Goal: Information Seeking & Learning: Check status

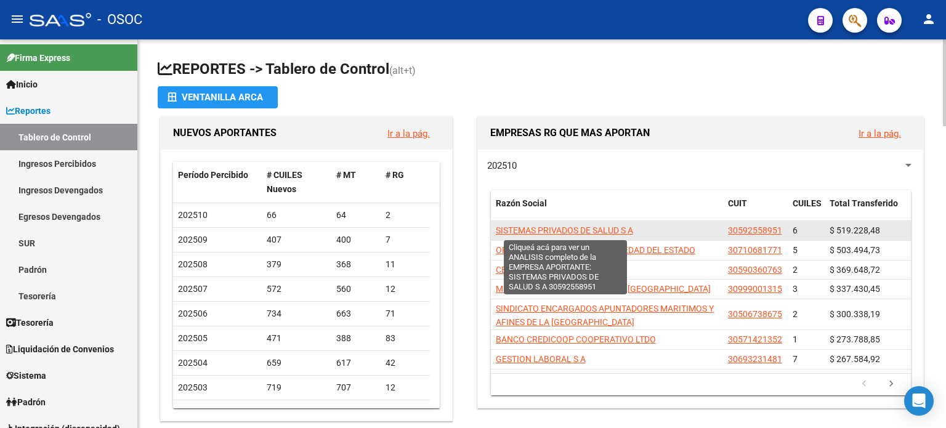
click at [622, 231] on span "SISTEMAS PRIVADOS DE SALUD S A" at bounding box center [564, 231] width 137 height 10
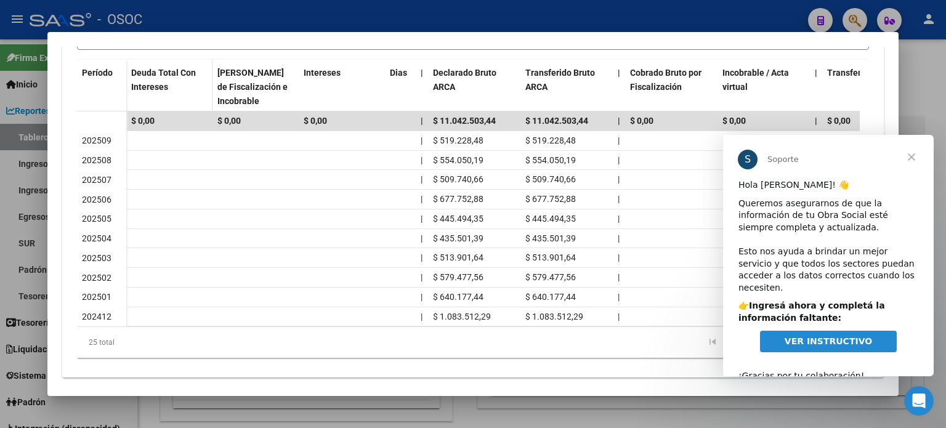
scroll to position [389, 0]
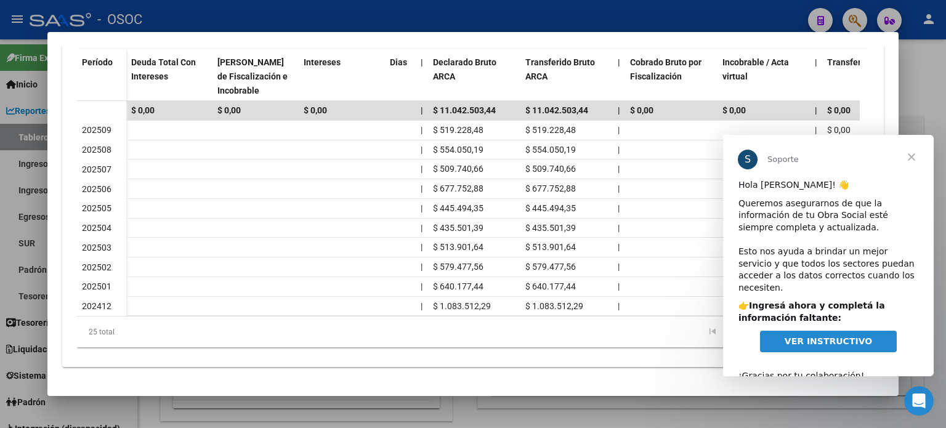
click at [916, 157] on span "Cerrar" at bounding box center [912, 157] width 44 height 44
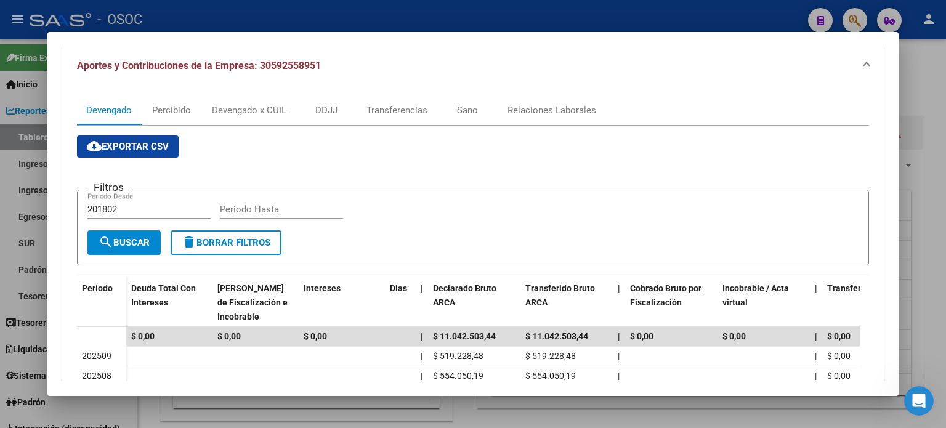
scroll to position [142, 0]
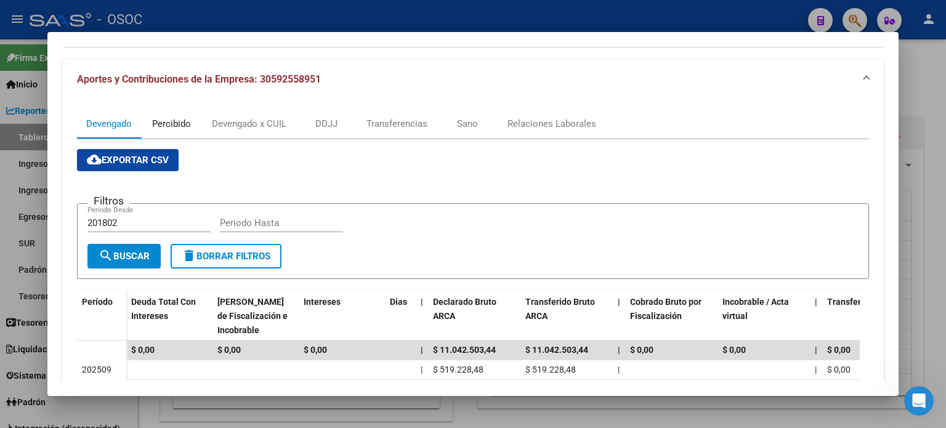
click at [186, 124] on div "Percibido" at bounding box center [171, 124] width 39 height 14
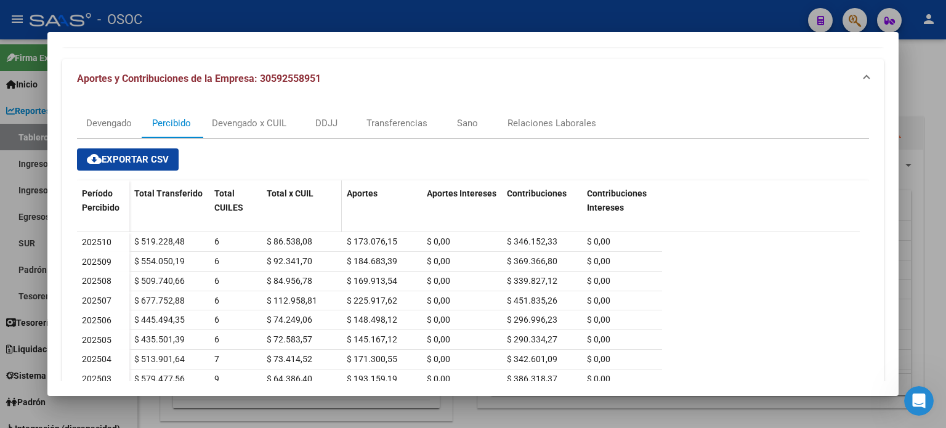
scroll to position [123, 0]
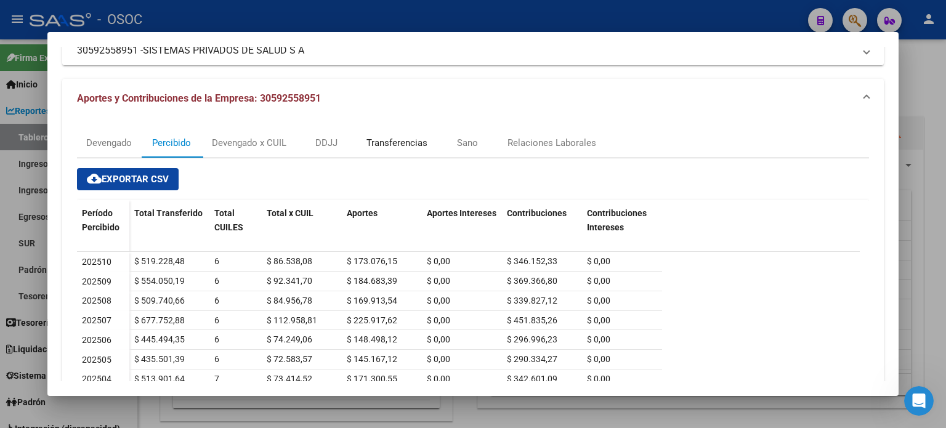
click at [392, 145] on div "Transferencias" at bounding box center [397, 143] width 61 height 14
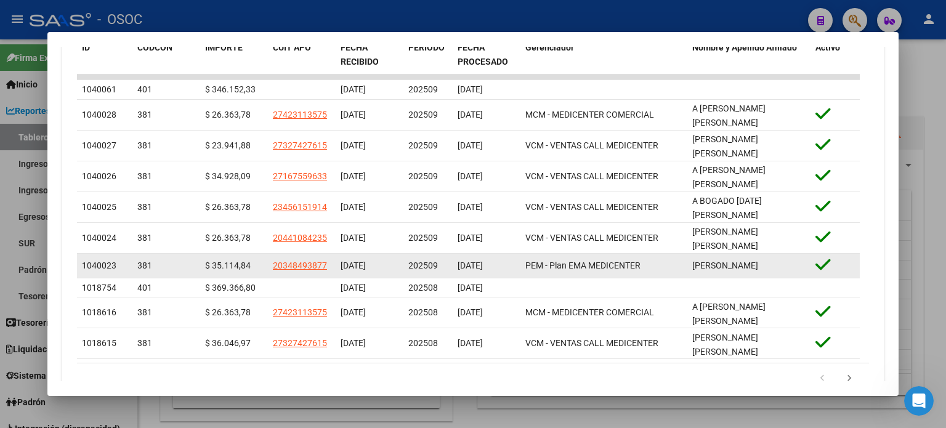
scroll to position [493, 0]
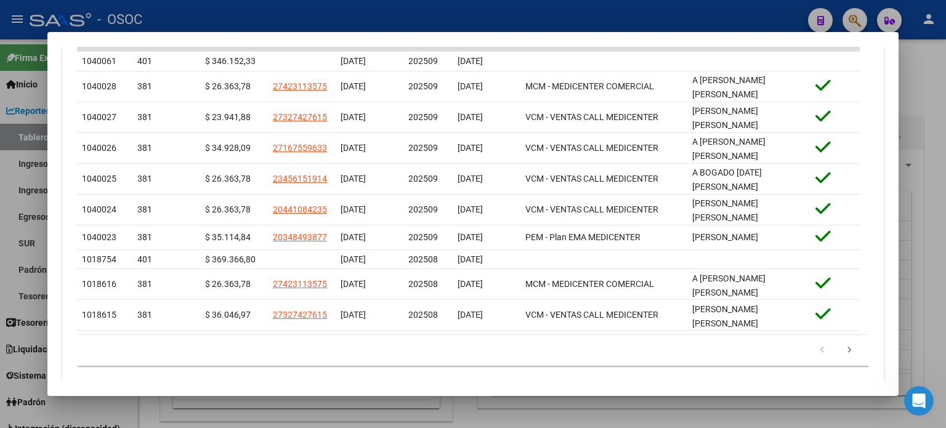
click at [844, 344] on icon "go to next page" at bounding box center [850, 351] width 16 height 15
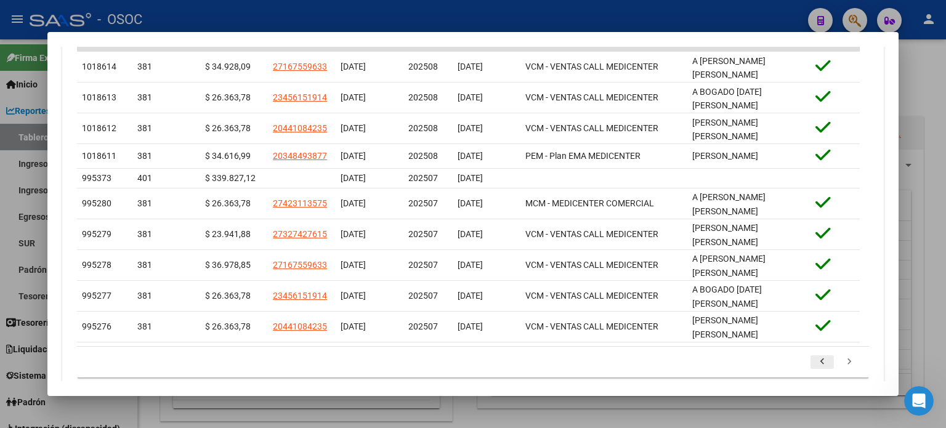
click at [815, 356] on icon "go to previous page" at bounding box center [823, 363] width 16 height 15
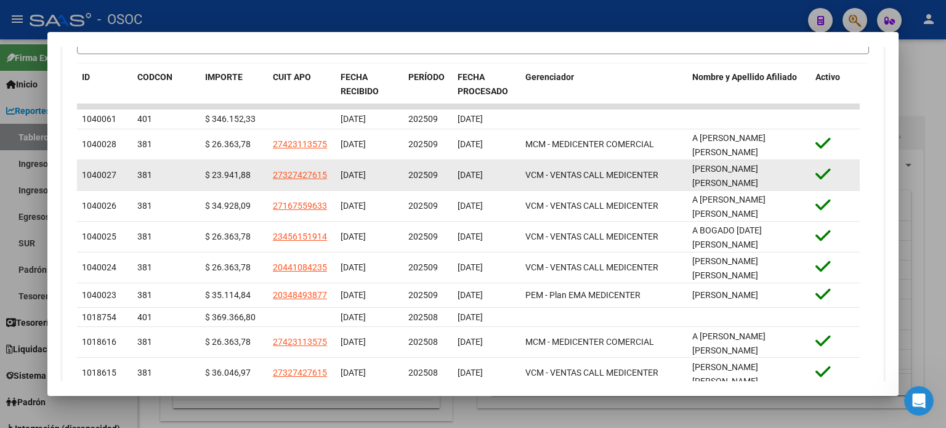
scroll to position [497, 0]
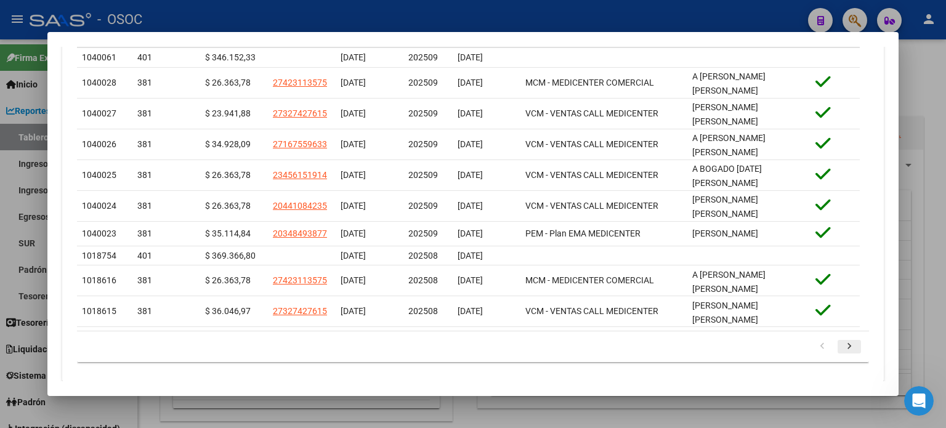
click at [843, 341] on icon "go to next page" at bounding box center [850, 348] width 16 height 15
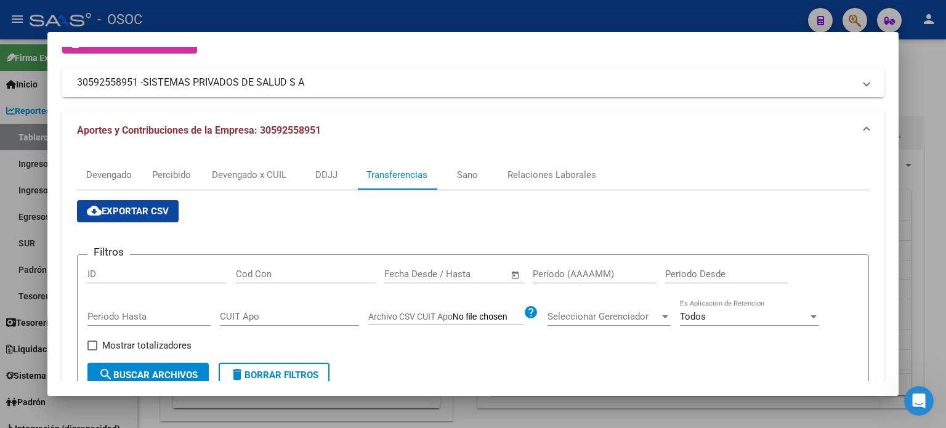
scroll to position [64, 0]
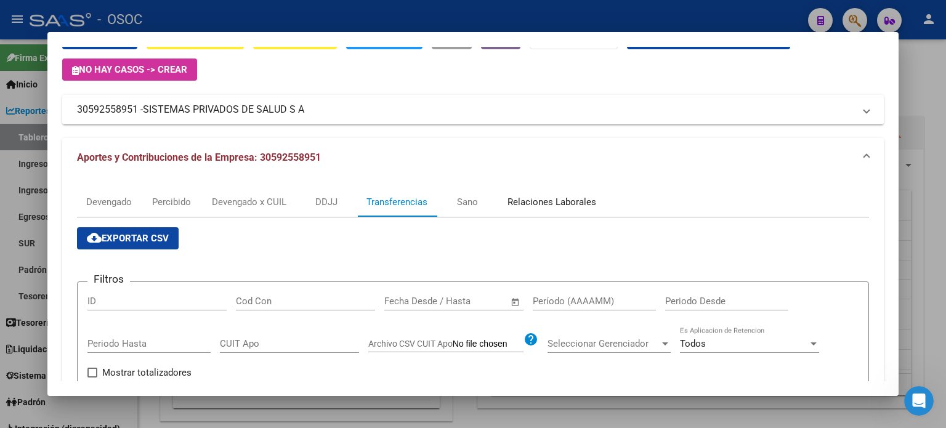
click at [531, 208] on div "Relaciones Laborales" at bounding box center [552, 202] width 89 height 14
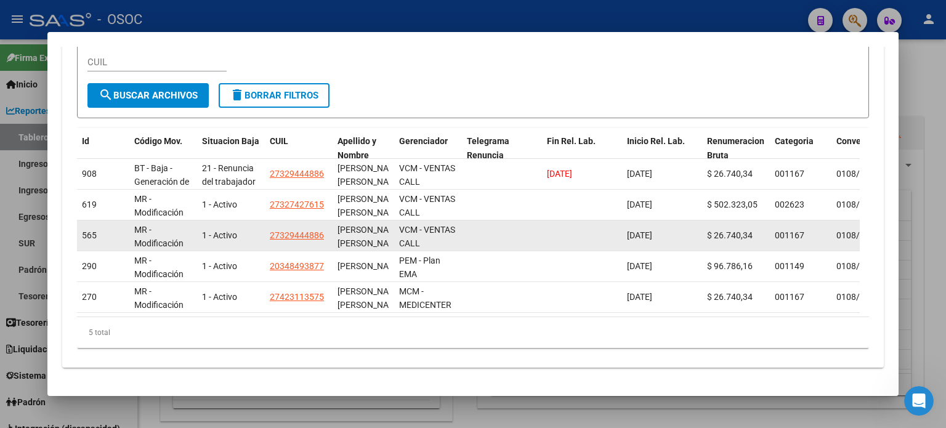
scroll to position [312, 0]
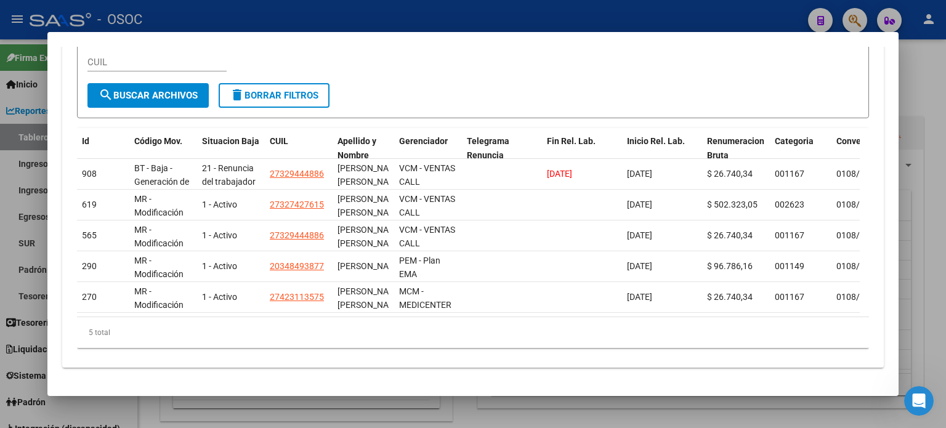
click at [431, 317] on div "5 total" at bounding box center [473, 332] width 792 height 31
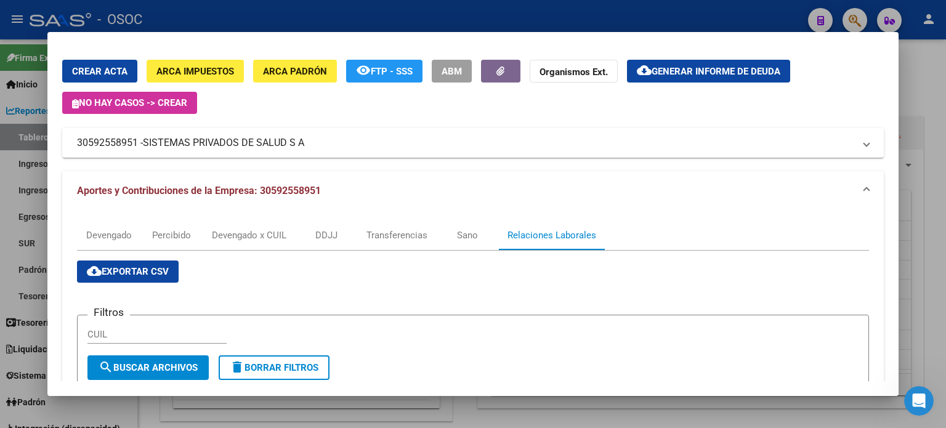
scroll to position [0, 0]
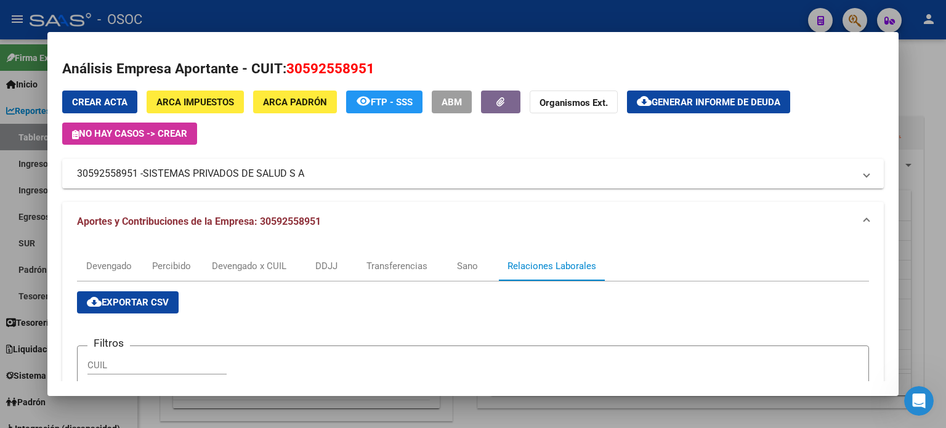
click at [27, 113] on div at bounding box center [473, 214] width 946 height 428
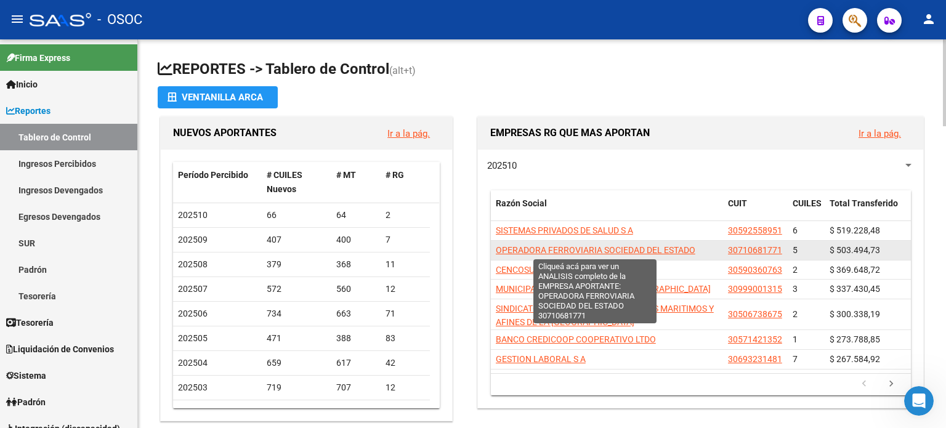
click at [618, 251] on span "OPERADORA FERROVIARIA SOCIEDAD DEL ESTADO" at bounding box center [596, 250] width 200 height 10
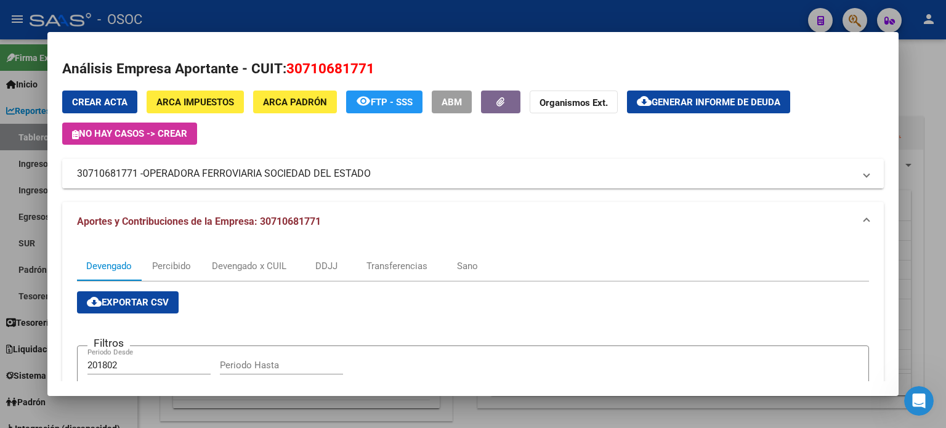
click at [866, 175] on mat-expansion-panel-header "30710681771 - OPERADORA FERROVIARIA SOCIEDAD DEL ESTADO" at bounding box center [473, 174] width 822 height 30
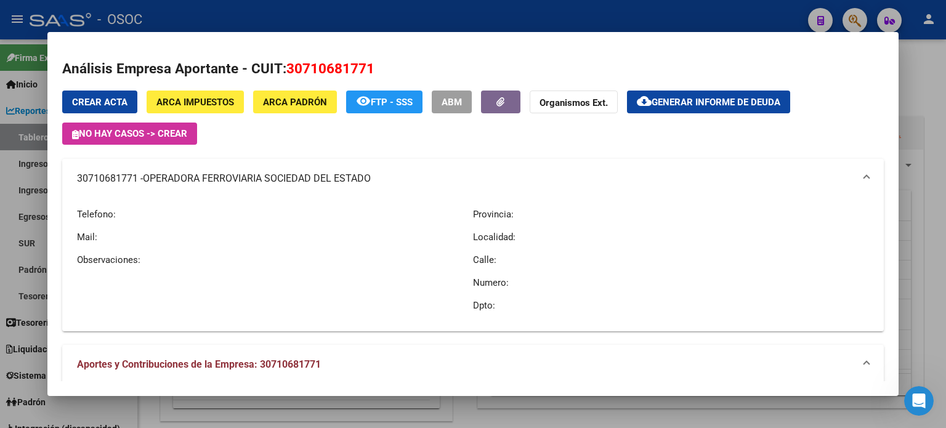
click at [866, 177] on mat-expansion-panel-header "30710681771 - OPERADORA FERROVIARIA SOCIEDAD DEL ESTADO" at bounding box center [473, 178] width 822 height 39
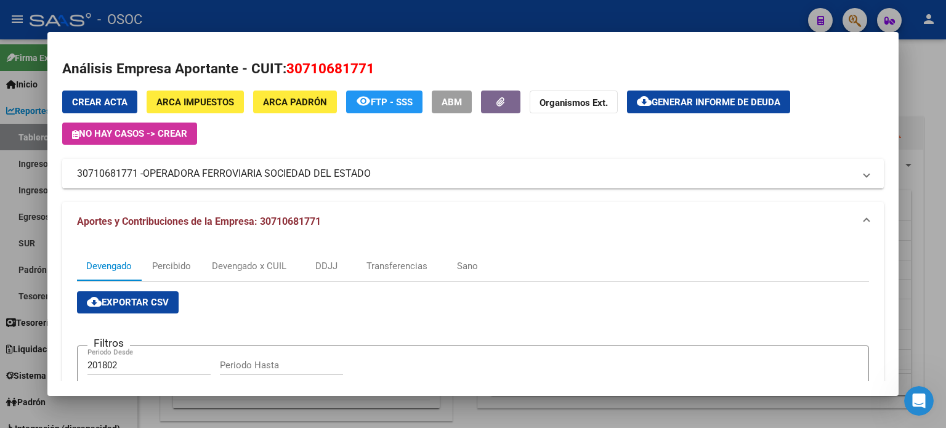
click at [911, 174] on div at bounding box center [473, 214] width 946 height 428
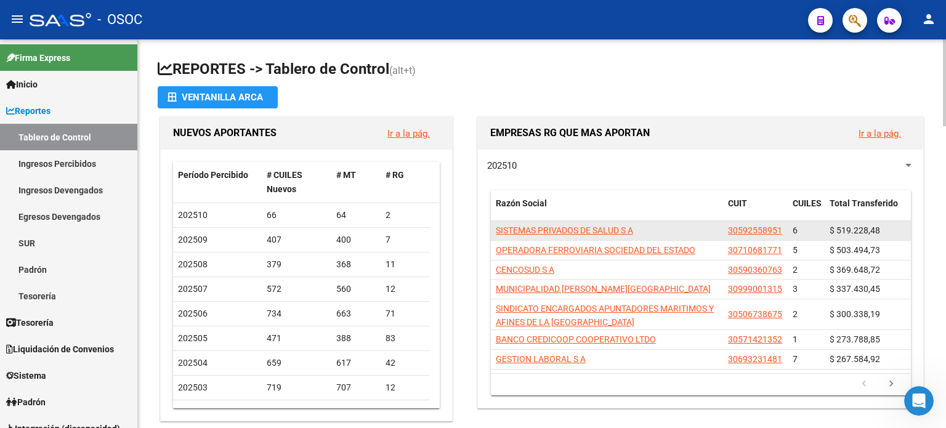
click at [588, 226] on span "SISTEMAS PRIVADOS DE SALUD S A" at bounding box center [564, 231] width 137 height 10
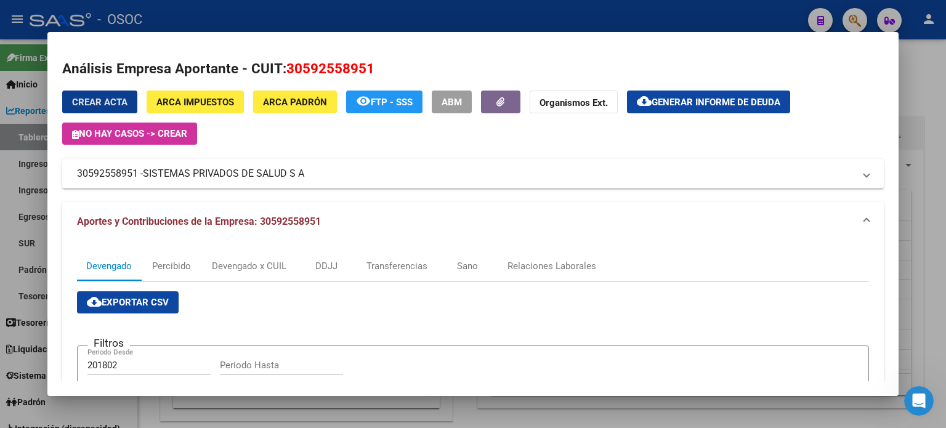
click at [853, 178] on span "30592558951 - SISTEMAS PRIVADOS DE SALUD S A" at bounding box center [470, 173] width 787 height 15
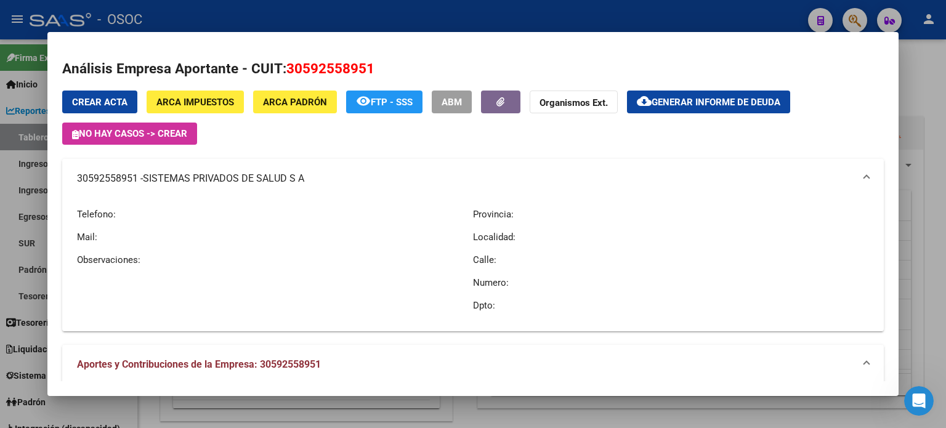
click at [853, 178] on span "30592558951 - SISTEMAS PRIVADOS DE SALUD S A" at bounding box center [470, 178] width 787 height 15
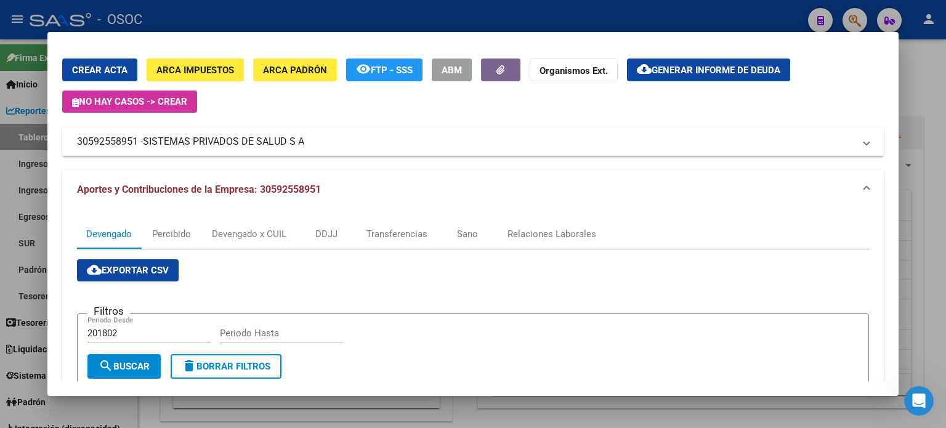
scroll to position [62, 0]
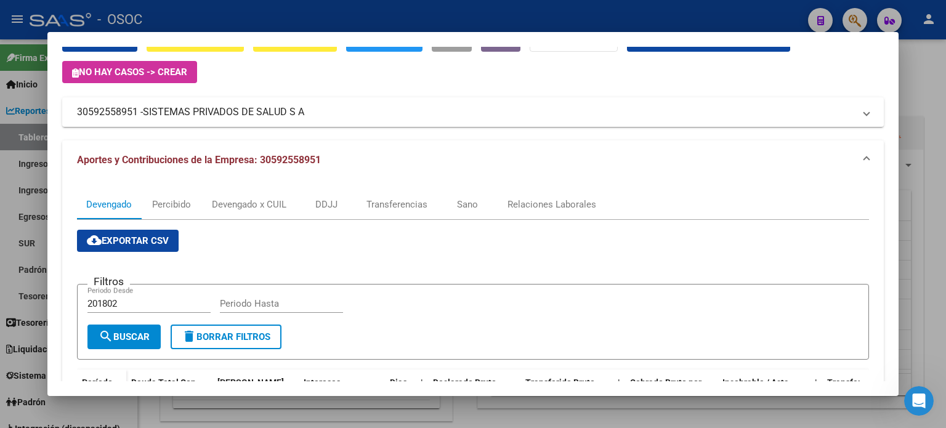
click at [940, 178] on div at bounding box center [473, 214] width 946 height 428
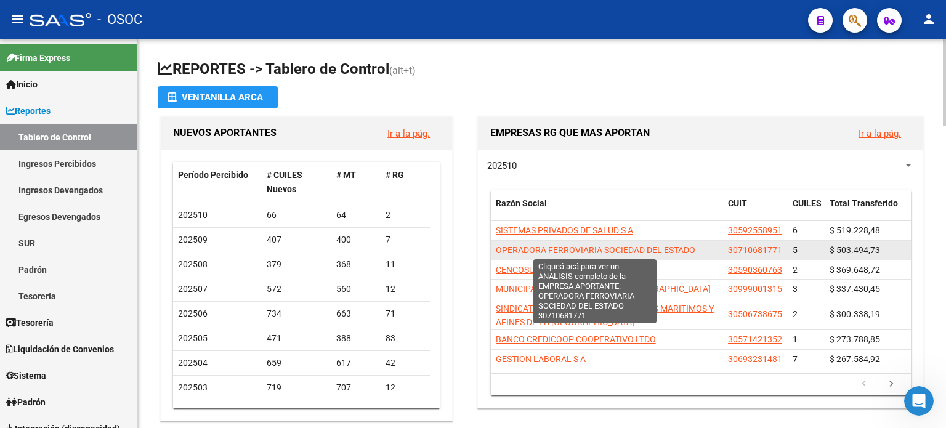
click at [647, 246] on span "OPERADORA FERROVIARIA SOCIEDAD DEL ESTADO" at bounding box center [596, 250] width 200 height 10
type textarea "30710681771"
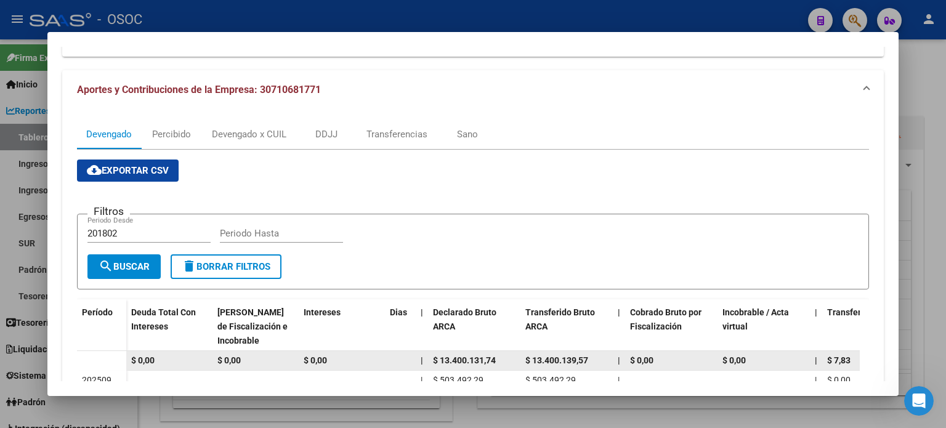
scroll to position [0, 0]
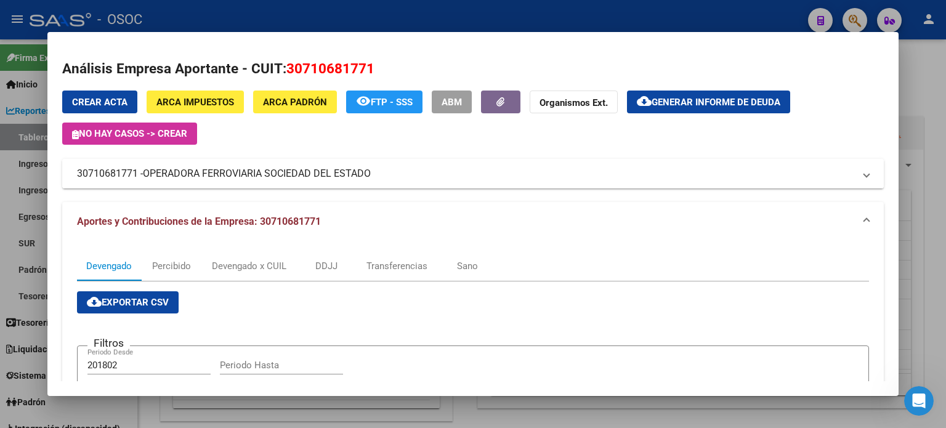
click at [185, 181] on mat-expansion-panel-header "30710681771 - OPERADORA FERROVIARIA SOCIEDAD DEL ESTADO" at bounding box center [473, 174] width 822 height 30
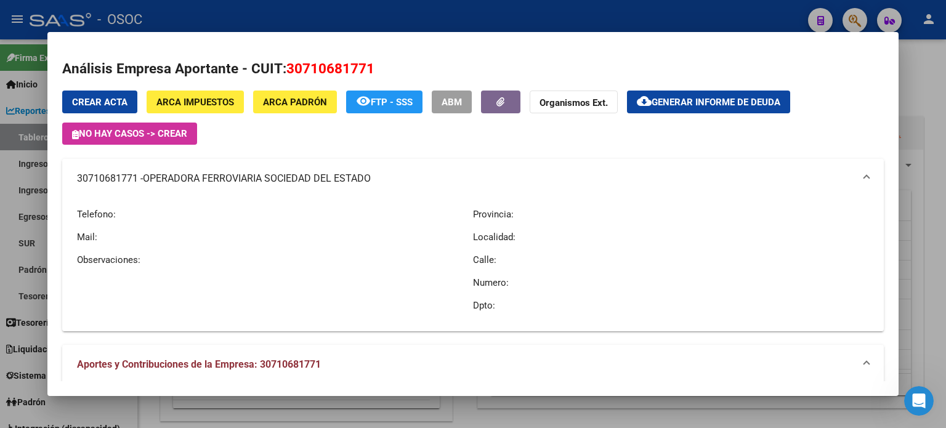
click at [185, 181] on span "OPERADORA FERROVIARIA SOCIEDAD DEL ESTADO" at bounding box center [257, 178] width 228 height 15
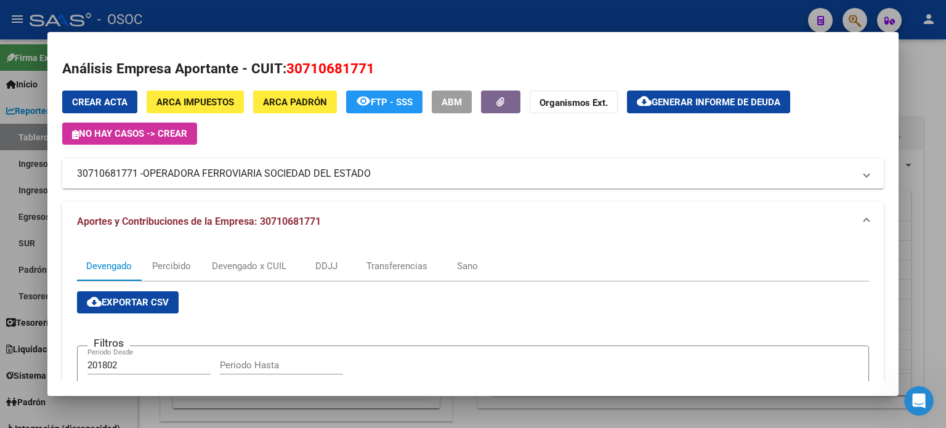
scroll to position [62, 0]
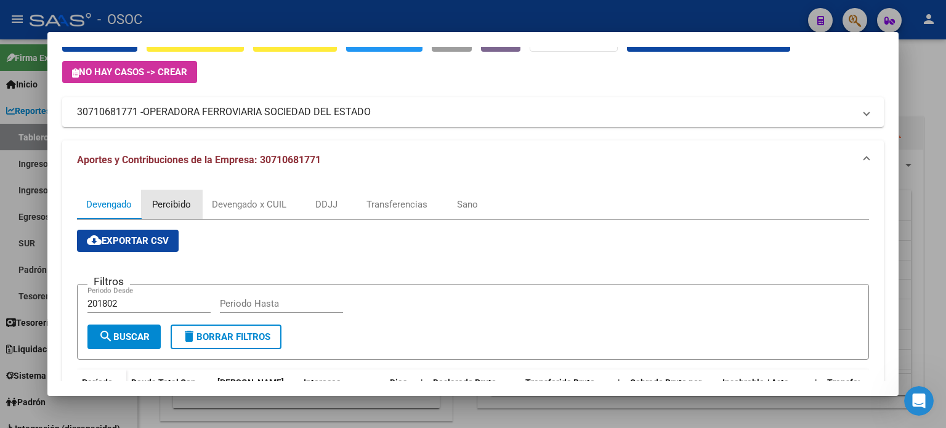
click at [188, 205] on div "Percibido" at bounding box center [171, 205] width 39 height 14
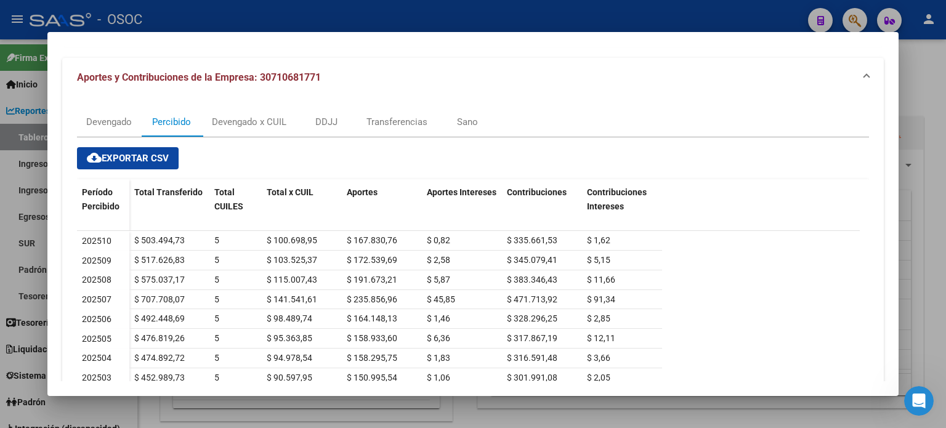
scroll to position [123, 0]
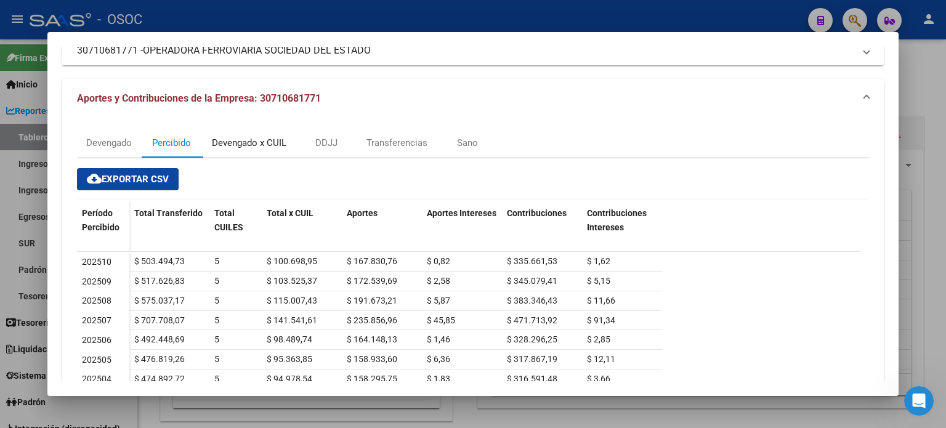
click at [279, 147] on div "Devengado x CUIL" at bounding box center [249, 143] width 75 height 14
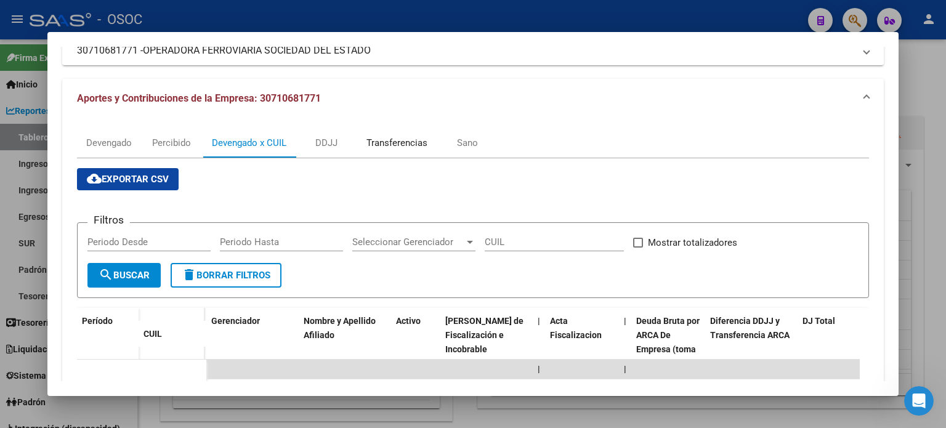
click at [428, 148] on div "Transferencias" at bounding box center [396, 143] width 79 height 30
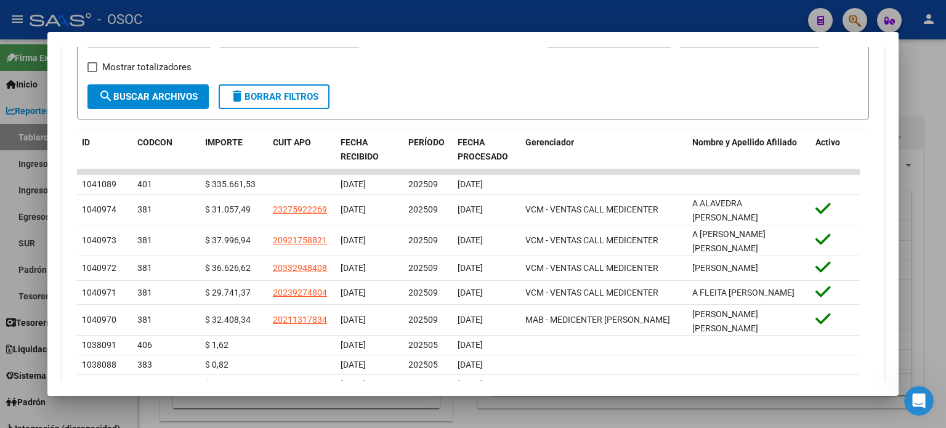
scroll to position [185, 0]
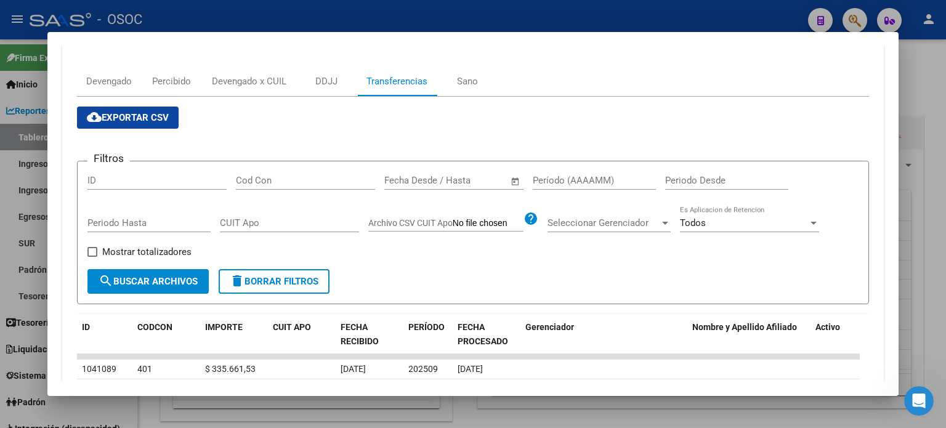
click at [565, 22] on div at bounding box center [473, 214] width 946 height 428
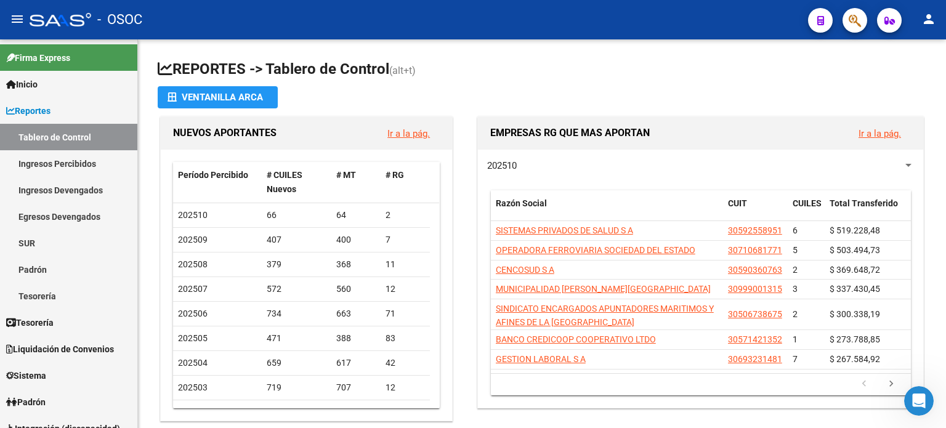
click at [938, 22] on button "person" at bounding box center [929, 19] width 25 height 25
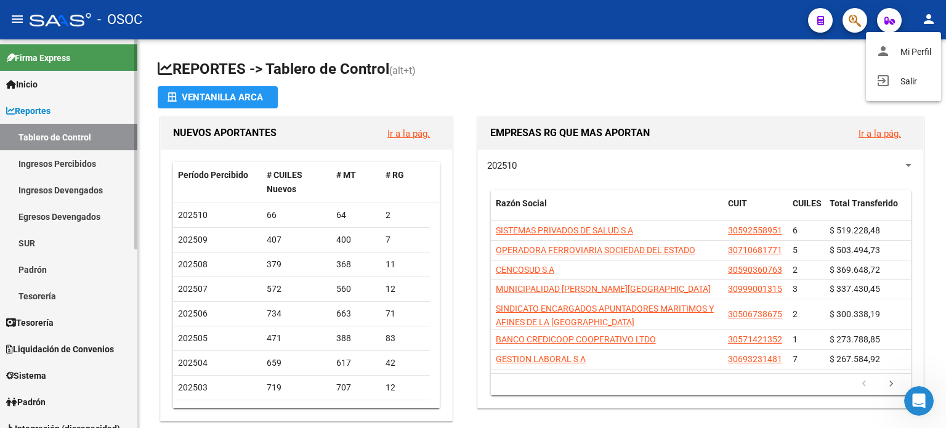
click at [86, 114] on div at bounding box center [473, 214] width 946 height 428
click at [92, 73] on link "Inicio" at bounding box center [68, 84] width 137 height 26
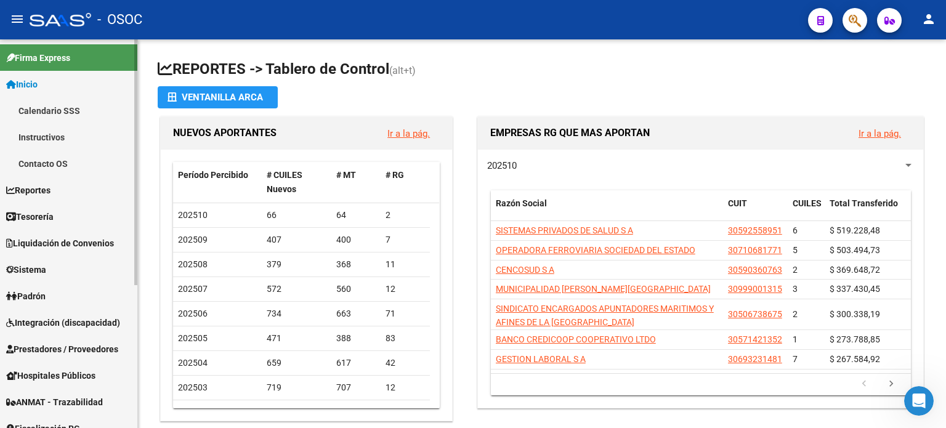
click at [71, 200] on link "Reportes" at bounding box center [68, 190] width 137 height 26
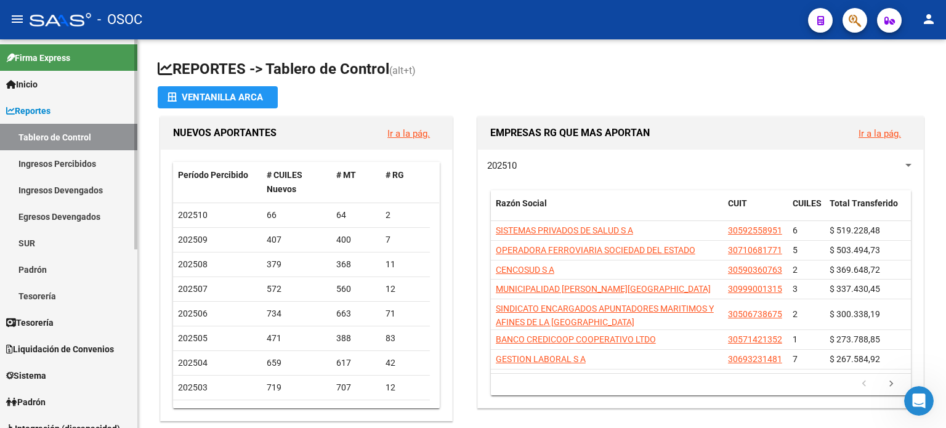
click at [85, 184] on link "Ingresos Devengados" at bounding box center [68, 190] width 137 height 26
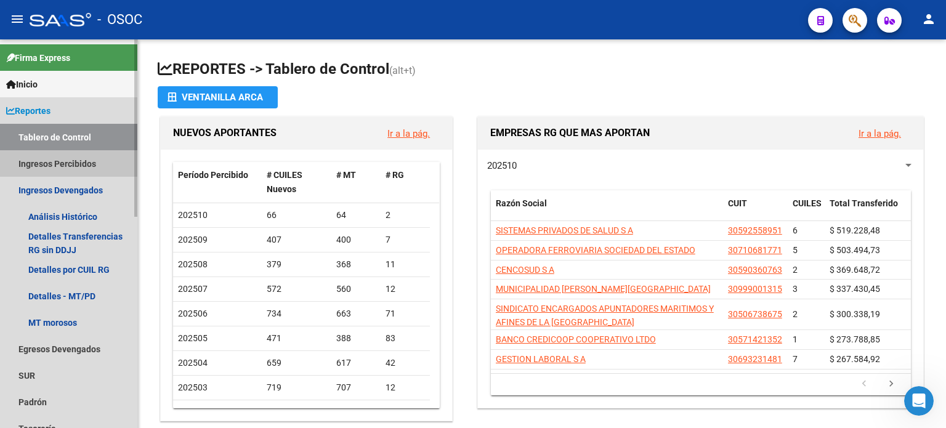
click at [89, 163] on link "Ingresos Percibidos" at bounding box center [68, 163] width 137 height 26
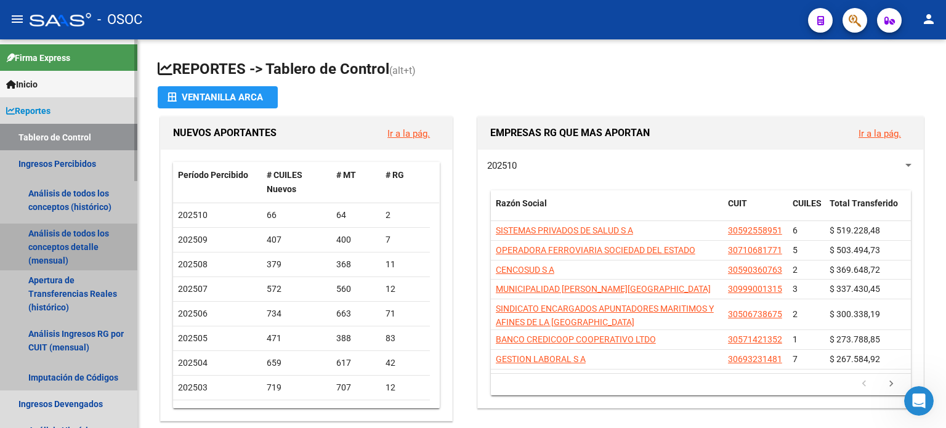
click at [79, 241] on link "Análisis de todos los conceptos detalle (mensual)" at bounding box center [68, 247] width 137 height 47
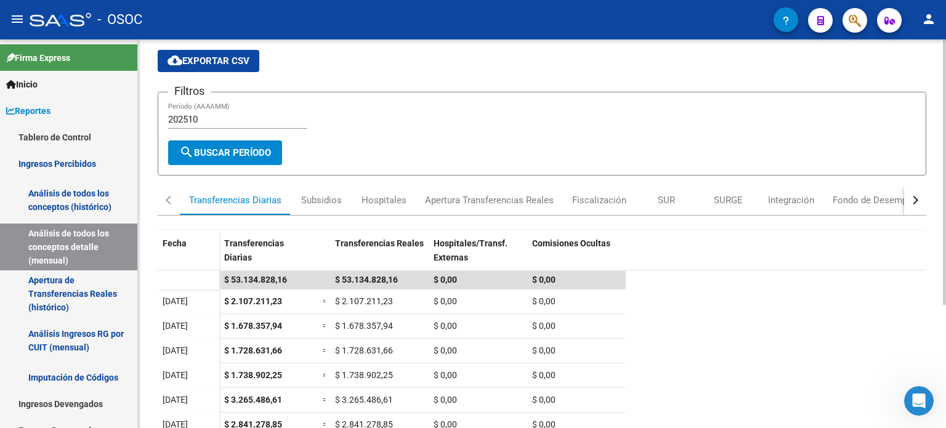
scroll to position [62, 0]
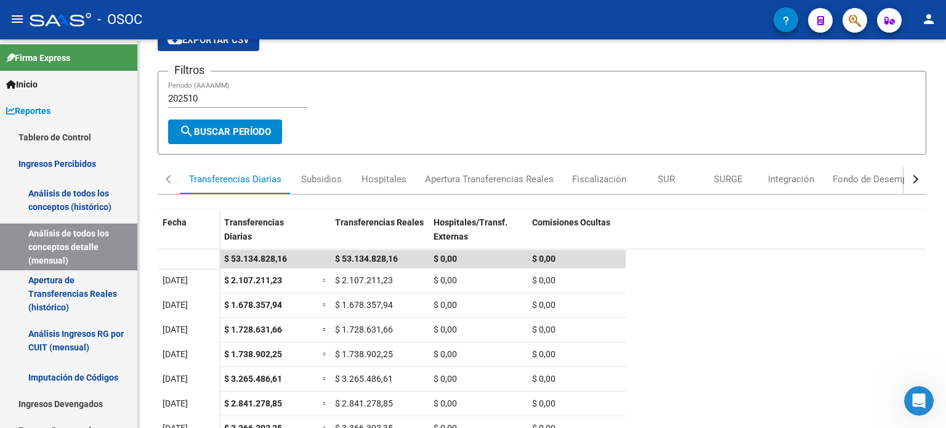
click at [924, 14] on mat-icon "person" at bounding box center [929, 19] width 15 height 15
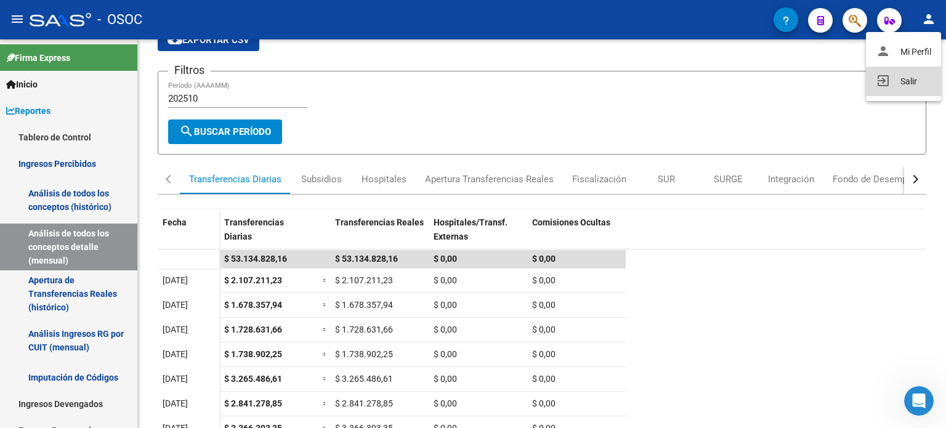
click at [909, 81] on button "exit_to_app Salir" at bounding box center [903, 82] width 75 height 30
